Goal: Transaction & Acquisition: Download file/media

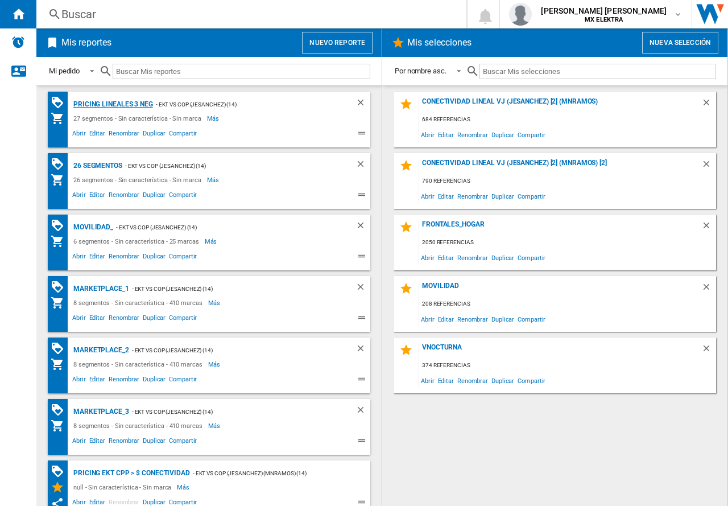
click at [145, 106] on div "Pricing lineales 3 neg" at bounding box center [112, 104] width 83 height 14
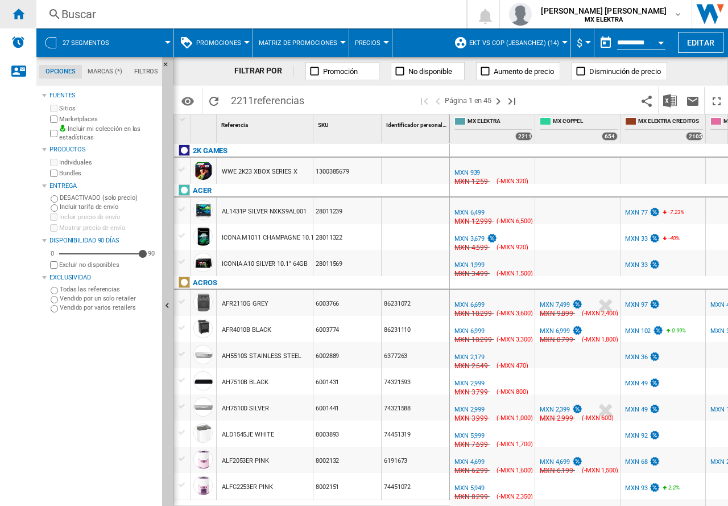
click at [34, 13] on div "Inicio" at bounding box center [18, 14] width 36 height 28
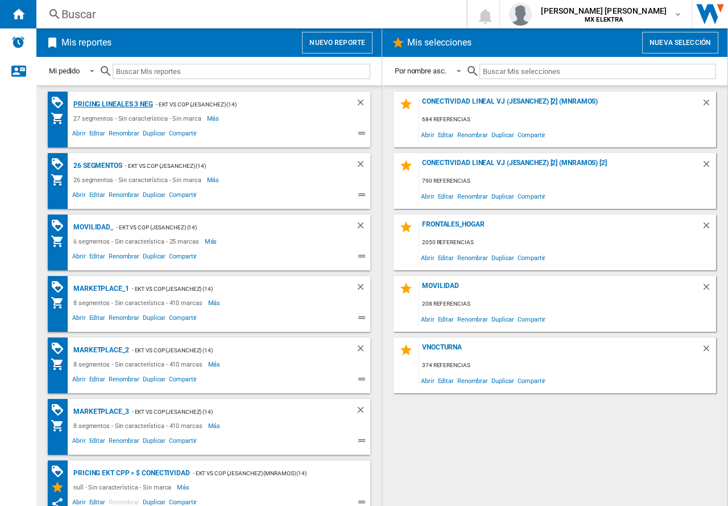
click at [109, 104] on div "Pricing lineales 3 neg" at bounding box center [112, 104] width 83 height 14
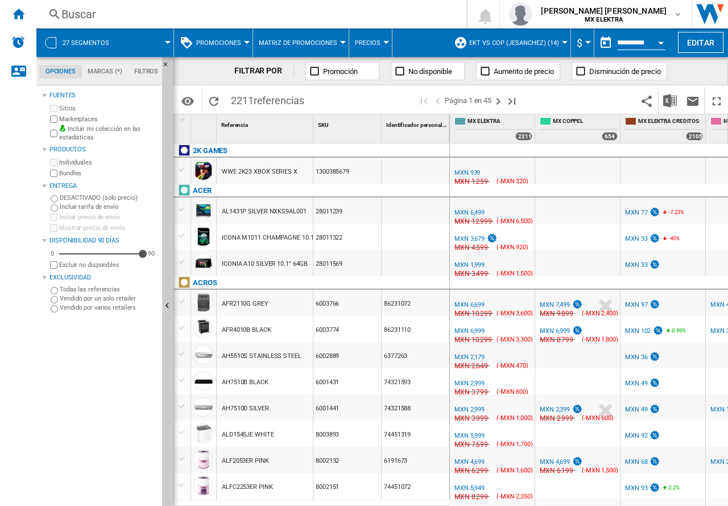
click at [142, 51] on span at bounding box center [146, 42] width 43 height 28
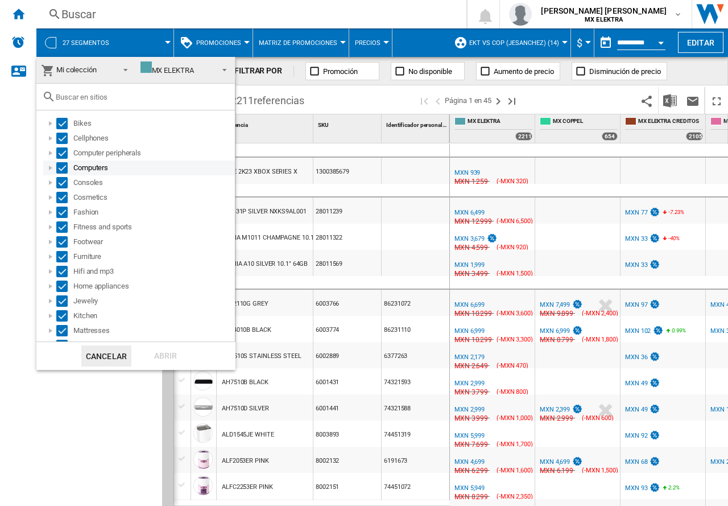
scroll to position [174, 0]
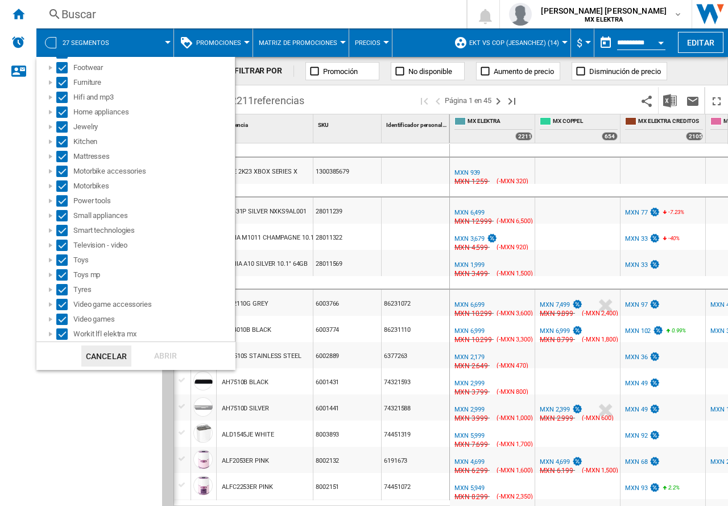
click at [117, 420] on md-backdrop at bounding box center [364, 253] width 728 height 506
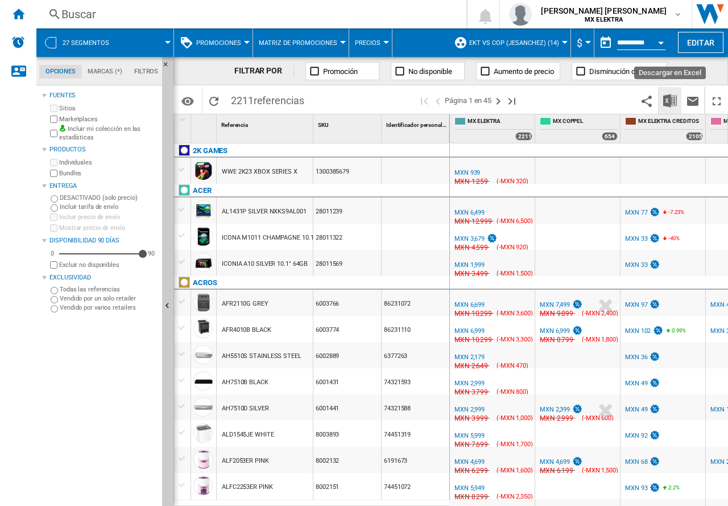
click at [673, 101] on img "Descargar en Excel" at bounding box center [670, 101] width 14 height 14
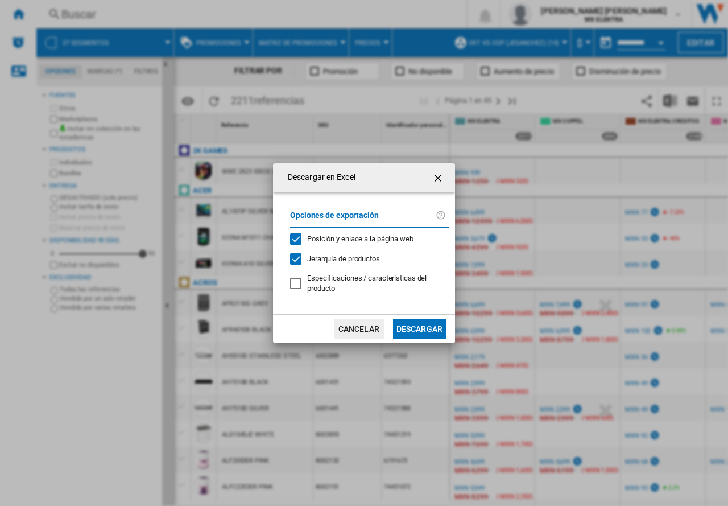
click at [421, 332] on button "Descargar" at bounding box center [419, 329] width 53 height 20
